Goal: Task Accomplishment & Management: Use online tool/utility

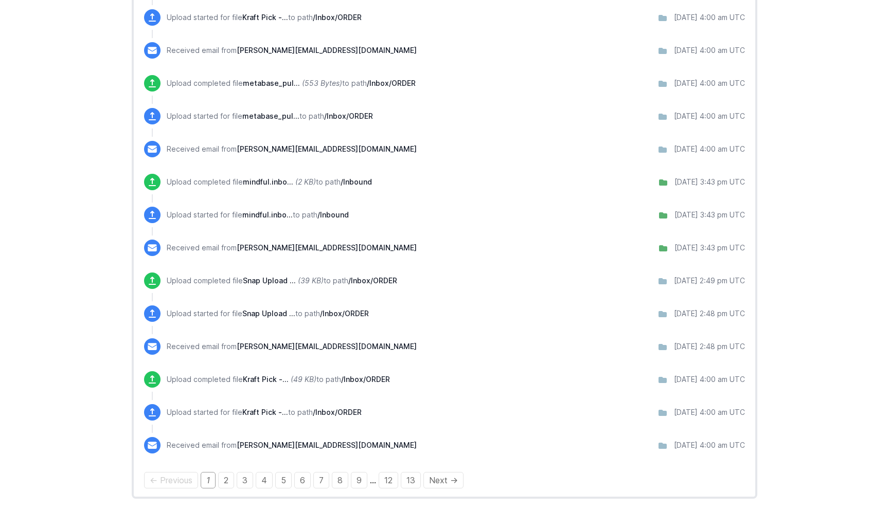
scroll to position [768, 0]
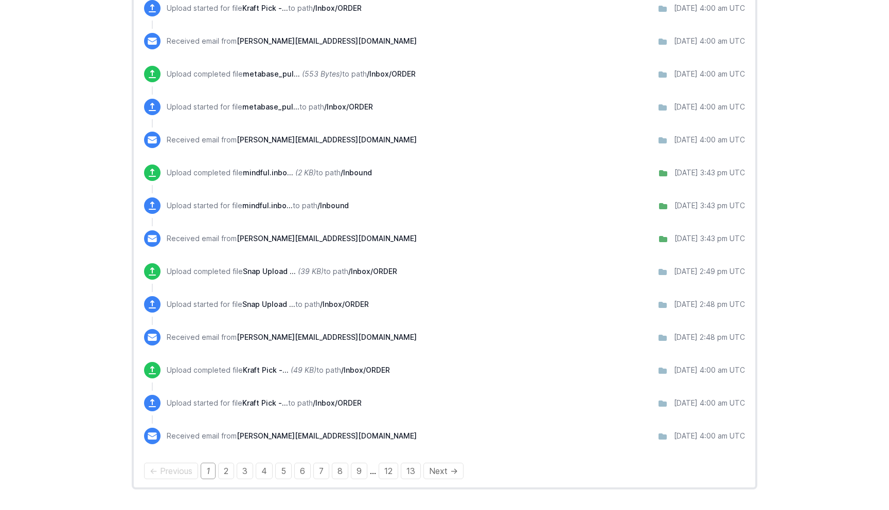
click at [270, 369] on span "Kraft Pick -..." at bounding box center [266, 370] width 46 height 9
click at [285, 371] on span "Kraft Pick -..." at bounding box center [266, 370] width 46 height 9
click at [219, 370] on p "Upload completed file Kraft Pick -... (49 KB) to path /Inbox/ORDER" at bounding box center [278, 370] width 223 height 10
click at [431, 369] on div "Upload completed file Kraft Pick -... (49 KB) to path /Inbox/ORDER 9/19/2025 4:…" at bounding box center [456, 370] width 578 height 16
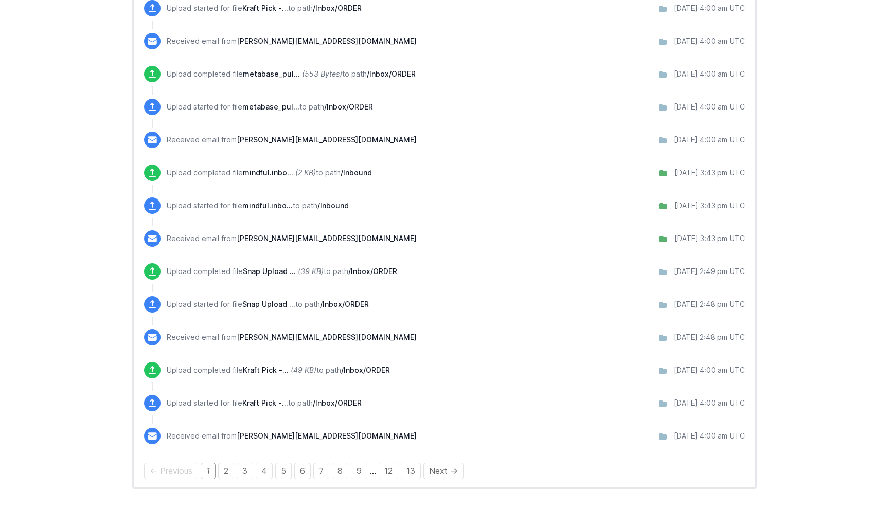
click at [190, 370] on p "Upload completed file Kraft Pick -... (49 KB) to path /Inbox/ORDER" at bounding box center [278, 370] width 223 height 10
click at [156, 372] on icon at bounding box center [152, 370] width 10 height 10
click at [275, 367] on span "Kraft Pick -..." at bounding box center [266, 370] width 46 height 9
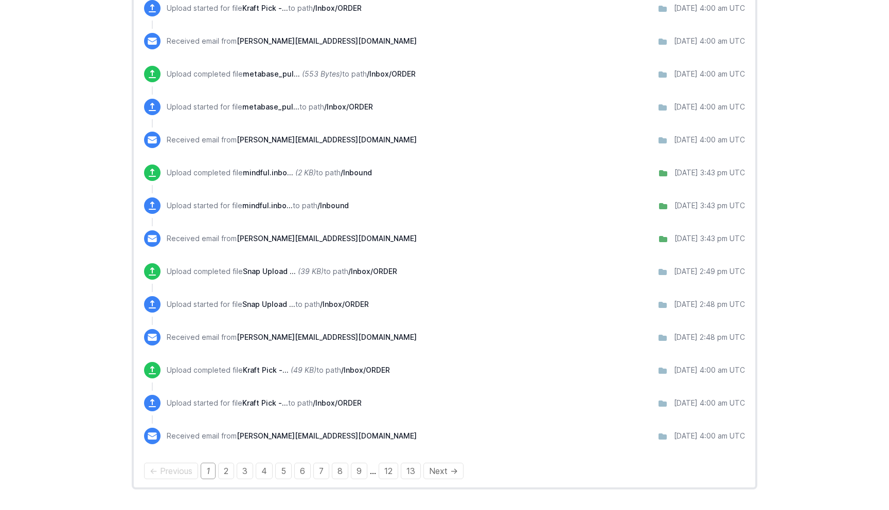
click at [312, 371] on icon "(49 KB)" at bounding box center [304, 370] width 26 height 9
click at [227, 472] on link "2" at bounding box center [226, 471] width 16 height 16
click at [247, 371] on span "Kraft Pick -..." at bounding box center [266, 370] width 46 height 9
click at [658, 371] on icon at bounding box center [662, 371] width 8 height 6
